Goal: Use online tool/utility: Utilize a website feature to perform a specific function

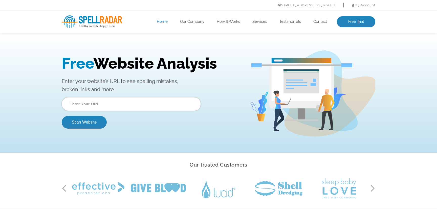
click at [104, 105] on input "text" at bounding box center [131, 104] width 139 height 14
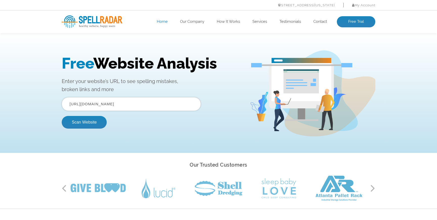
type input "[URL][DOMAIN_NAME]"
click at [62, 116] on button "Scan Website" at bounding box center [84, 122] width 45 height 13
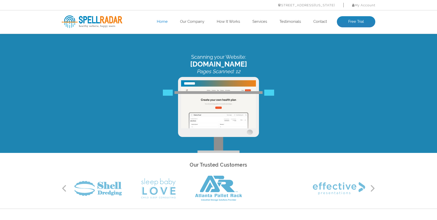
click at [228, 72] on icon "Pages Scanned: 12" at bounding box center [219, 71] width 44 height 6
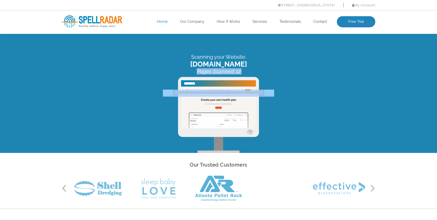
click at [228, 72] on icon "Pages Scanned: 12" at bounding box center [219, 71] width 44 height 6
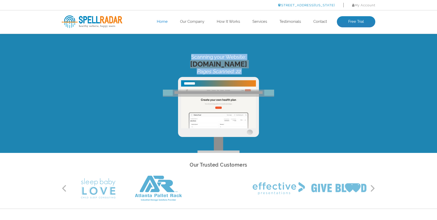
click at [278, 6] on link "[STREET_ADDRESS][US_STATE]" at bounding box center [306, 5] width 57 height 4
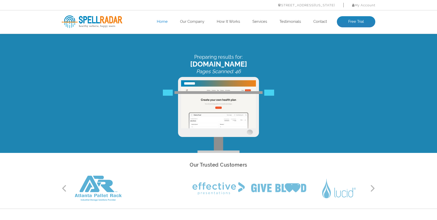
click at [262, 132] on div "Preparing results for: [PERSON_NAME][DOMAIN_NAME] Pages Scanned: 46" at bounding box center [218, 103] width 321 height 99
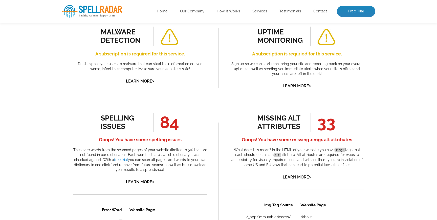
scroll to position [194, 0]
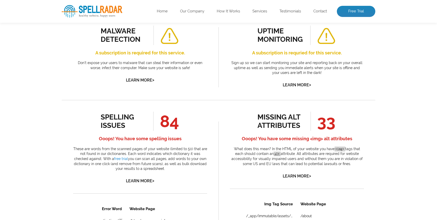
click at [173, 120] on span "84" at bounding box center [166, 121] width 26 height 19
click at [133, 182] on link "Learn More >" at bounding box center [140, 180] width 28 height 5
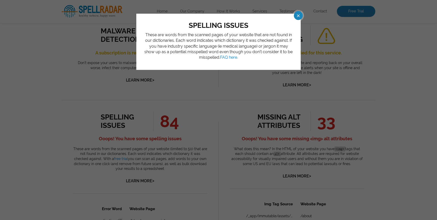
click at [136, 175] on div "spelling issues These are words from the scanned pages of your website that are…" at bounding box center [218, 110] width 437 height 220
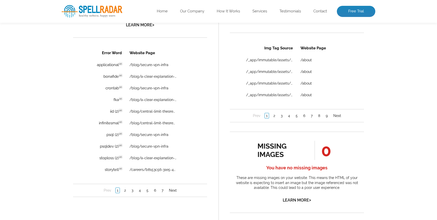
scroll to position [351, 0]
click at [123, 190] on link "2" at bounding box center [125, 189] width 4 height 5
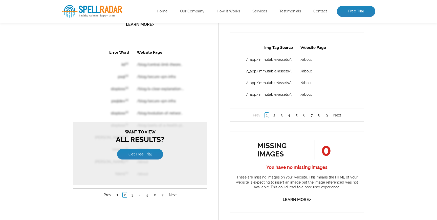
scroll to position [0, 0]
click at [118, 196] on nav "Prev 1 2 3 4 5 6 7 Next" at bounding box center [140, 194] width 134 height 13
click at [117, 194] on link "1" at bounding box center [117, 194] width 4 height 5
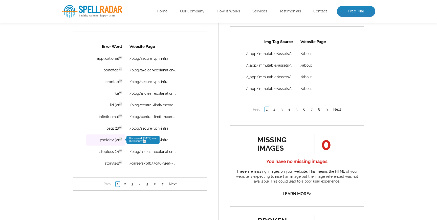
scroll to position [358, 0]
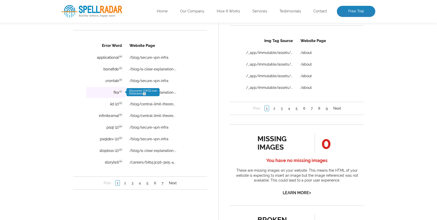
click at [109, 95] on td "fka en Discovered: 10-10-2025 scan Dictionaries: en" at bounding box center [105, 92] width 39 height 11
click at [142, 94] on link "/blog/a-clear-explanation-of-ichras" at bounding box center [153, 92] width 47 height 4
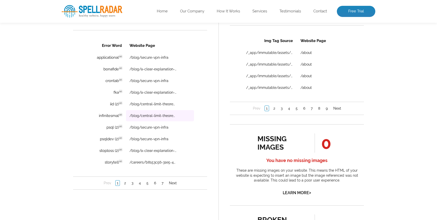
click at [160, 118] on td "/blog/central-limit-theorem" at bounding box center [160, 115] width 68 height 11
click at [155, 115] on link "/blog/central-limit-theorem" at bounding box center [153, 116] width 47 height 4
